Goal: Task Accomplishment & Management: Manage account settings

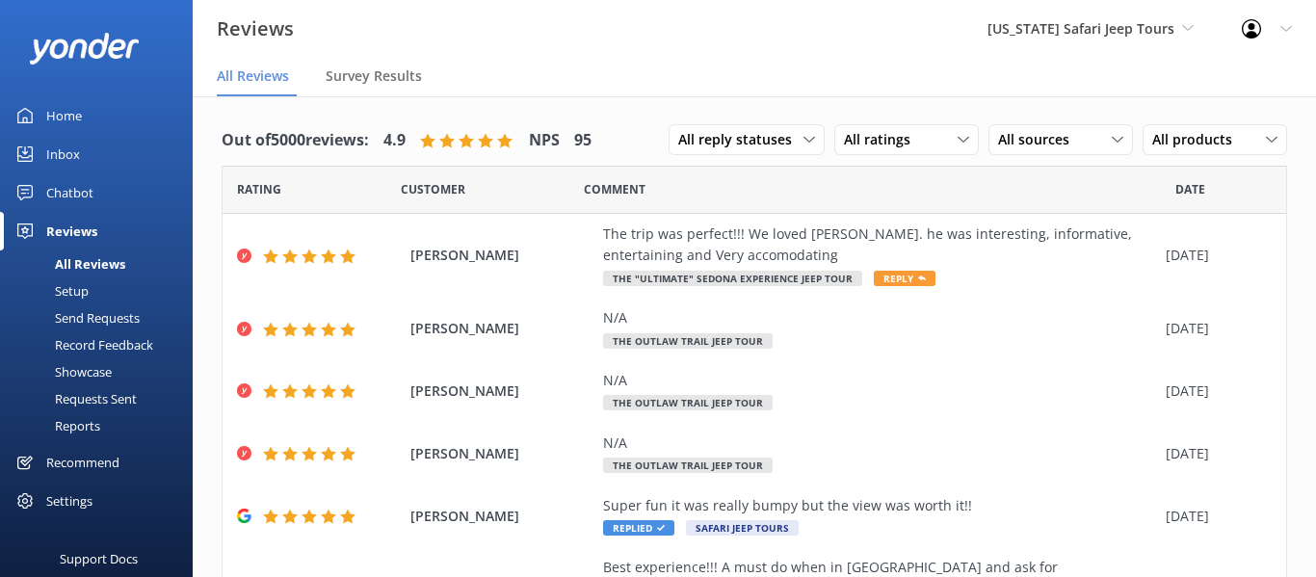
click at [64, 155] on div "Inbox" at bounding box center [63, 154] width 34 height 39
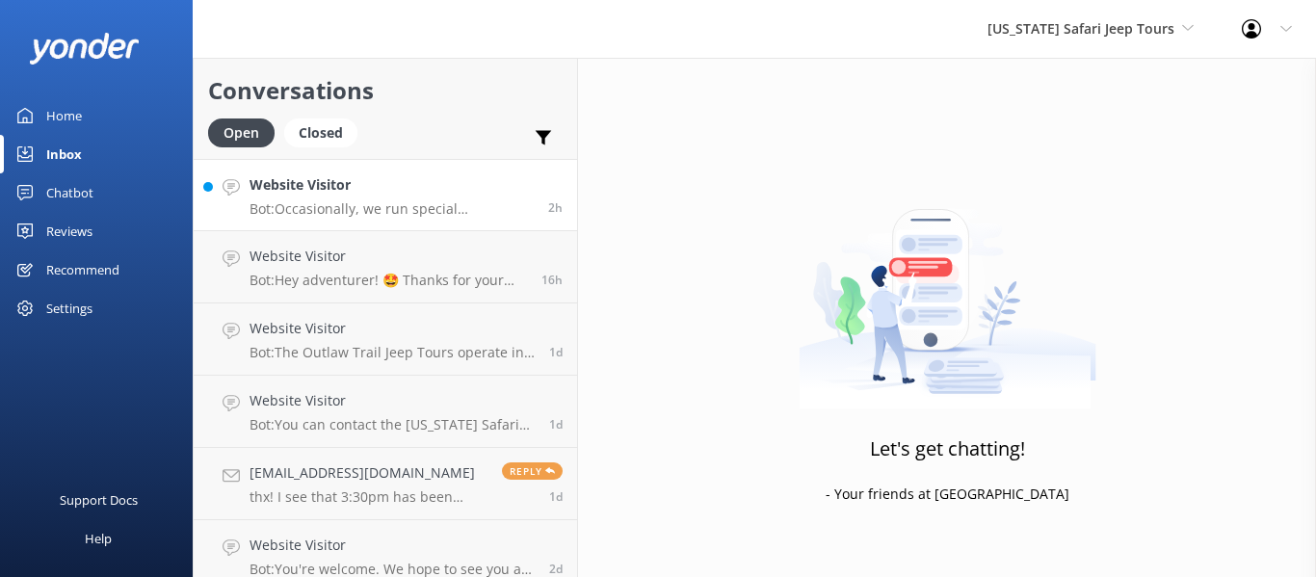
click at [431, 181] on h4 "Website Visitor" at bounding box center [391, 184] width 284 height 21
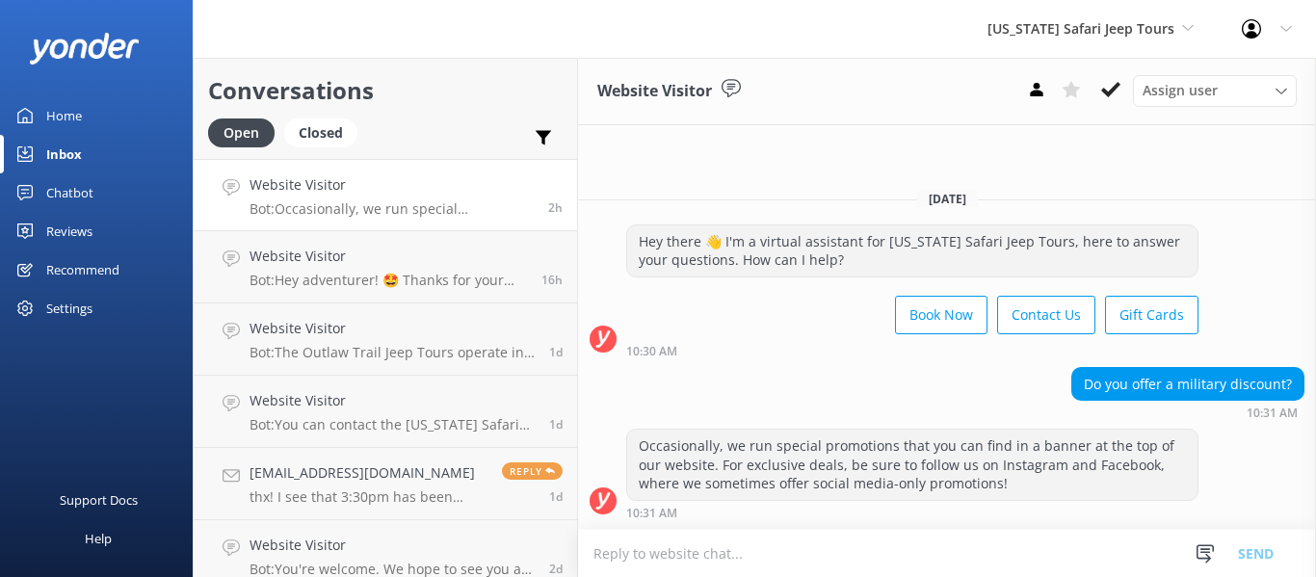
click at [83, 112] on link "Home" at bounding box center [96, 115] width 193 height 39
